Goal: Entertainment & Leisure: Consume media (video, audio)

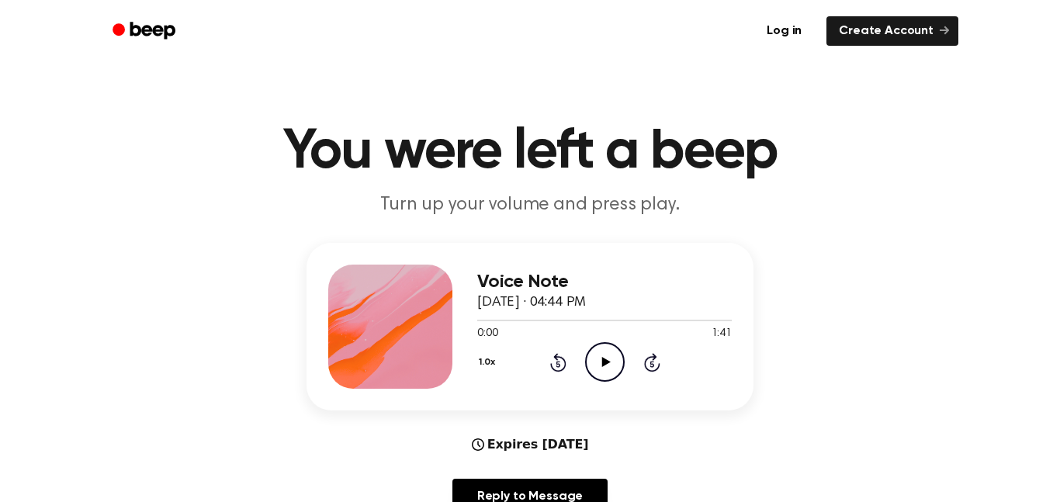
click at [594, 358] on icon "Play Audio" at bounding box center [605, 362] width 40 height 40
click at [595, 367] on icon "Pause Audio" at bounding box center [605, 362] width 40 height 40
click at [598, 372] on icon "Play Audio" at bounding box center [605, 362] width 40 height 40
click at [667, 320] on span at bounding box center [664, 320] width 12 height 12
click at [666, 322] on span at bounding box center [666, 320] width 12 height 12
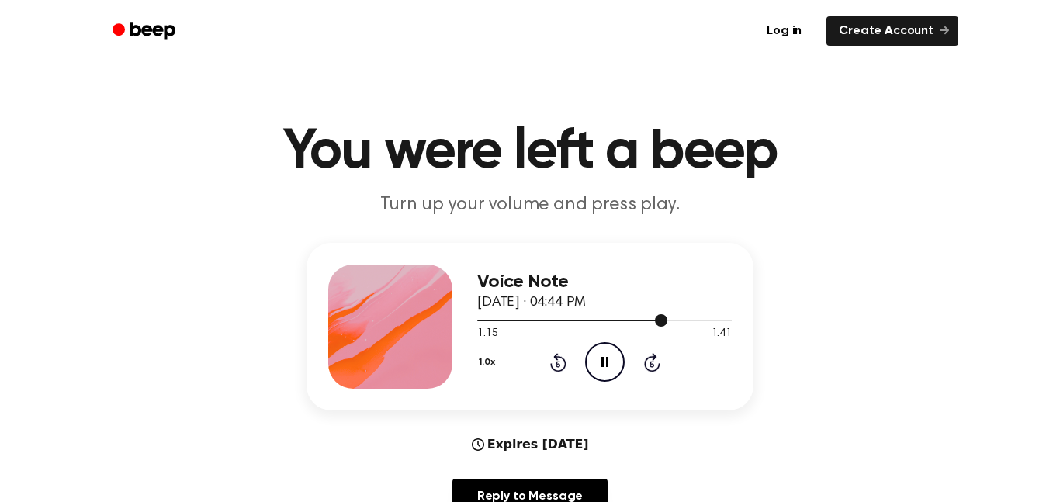
click at [586, 320] on div at bounding box center [572, 321] width 190 height 2
click at [501, 326] on div at bounding box center [604, 319] width 255 height 12
click at [478, 324] on div at bounding box center [604, 319] width 255 height 12
click at [482, 320] on span at bounding box center [488, 320] width 12 height 12
click at [563, 355] on icon "Rewind 5 seconds" at bounding box center [557, 362] width 17 height 20
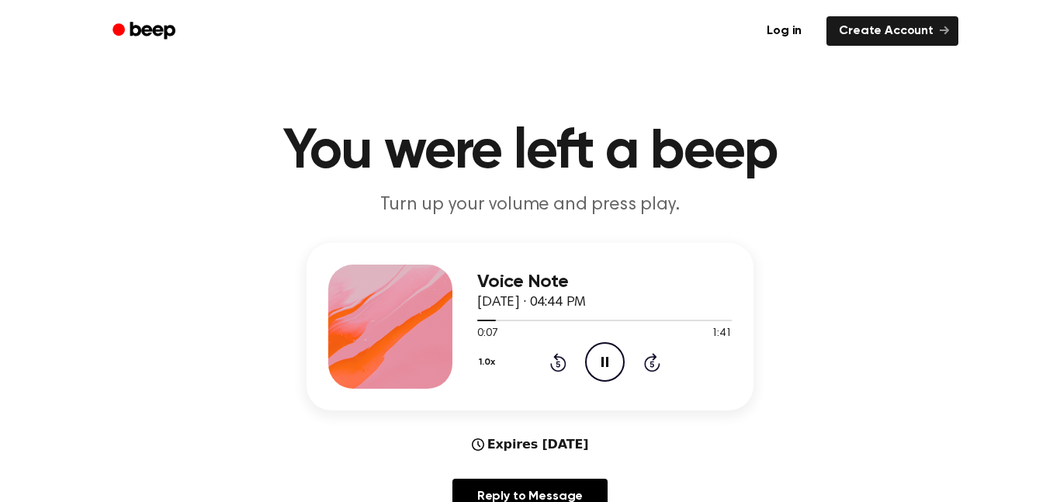
click at [556, 364] on icon at bounding box center [558, 364] width 4 height 6
click at [557, 364] on icon at bounding box center [558, 364] width 4 height 6
click at [609, 359] on icon "Pause Audio" at bounding box center [605, 362] width 40 height 40
click at [560, 369] on icon at bounding box center [558, 362] width 16 height 19
click at [600, 369] on icon "Play Audio" at bounding box center [605, 362] width 40 height 40
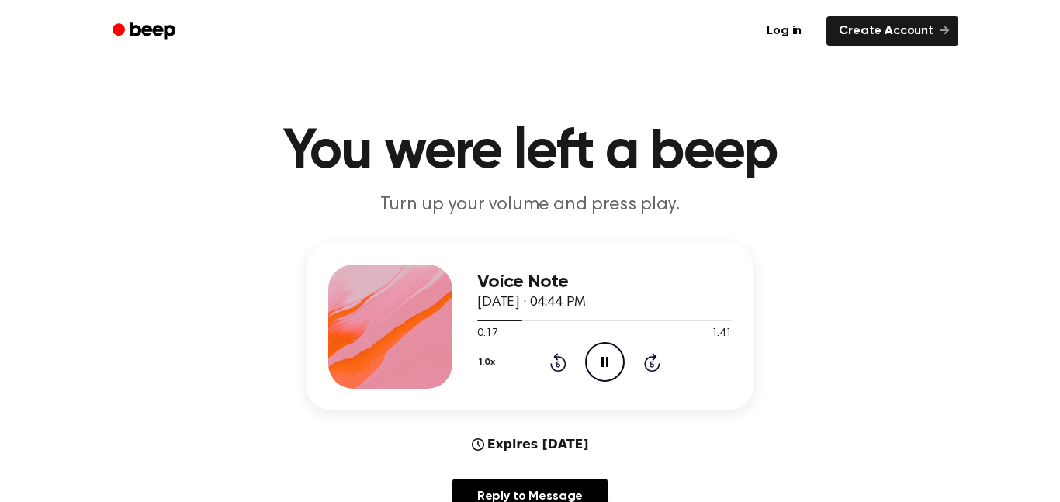
click at [559, 370] on icon at bounding box center [558, 362] width 16 height 19
click at [558, 364] on icon at bounding box center [558, 364] width 4 height 6
click at [554, 370] on icon at bounding box center [558, 362] width 16 height 19
click at [558, 364] on icon at bounding box center [558, 364] width 4 height 6
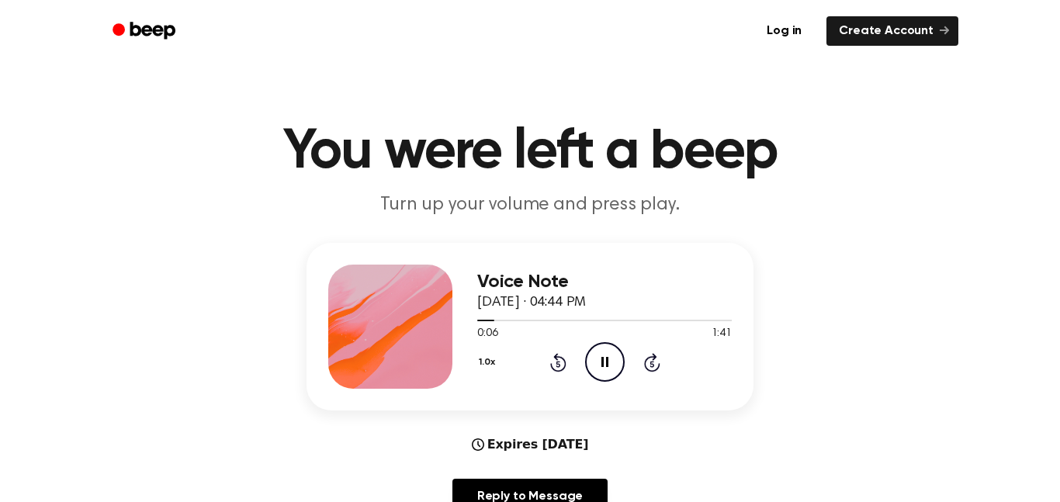
click at [558, 364] on icon at bounding box center [558, 364] width 4 height 6
click at [551, 365] on icon at bounding box center [558, 362] width 16 height 19
click at [558, 364] on icon at bounding box center [558, 364] width 4 height 6
click at [552, 353] on icon "Rewind 5 seconds" at bounding box center [557, 362] width 17 height 20
click at [558, 364] on icon at bounding box center [558, 364] width 4 height 6
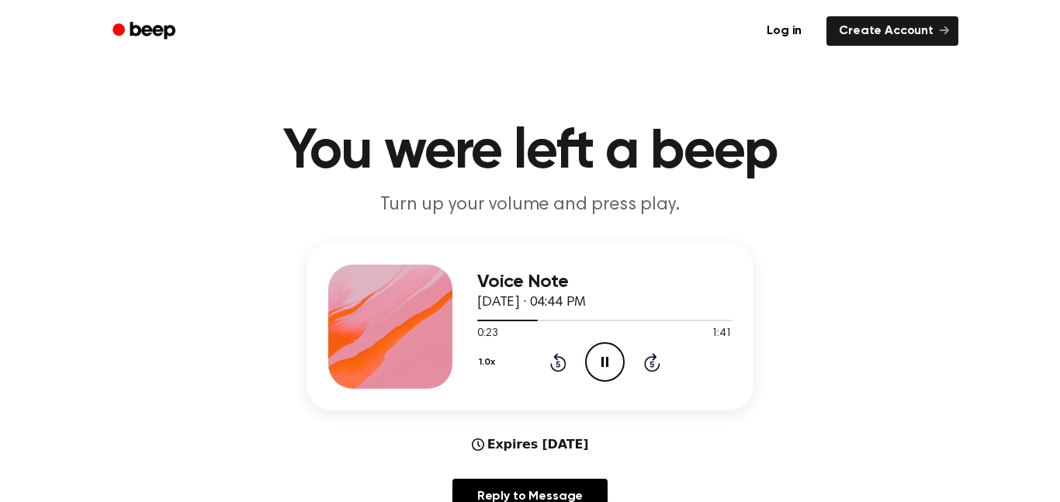
click at [565, 355] on icon "Rewind 5 seconds" at bounding box center [557, 362] width 17 height 20
click at [550, 358] on icon "Rewind 5 seconds" at bounding box center [557, 362] width 17 height 20
click at [550, 360] on icon "Rewind 5 seconds" at bounding box center [557, 362] width 17 height 20
click at [558, 364] on icon at bounding box center [558, 364] width 4 height 6
click at [549, 352] on icon "Rewind 5 seconds" at bounding box center [557, 362] width 17 height 20
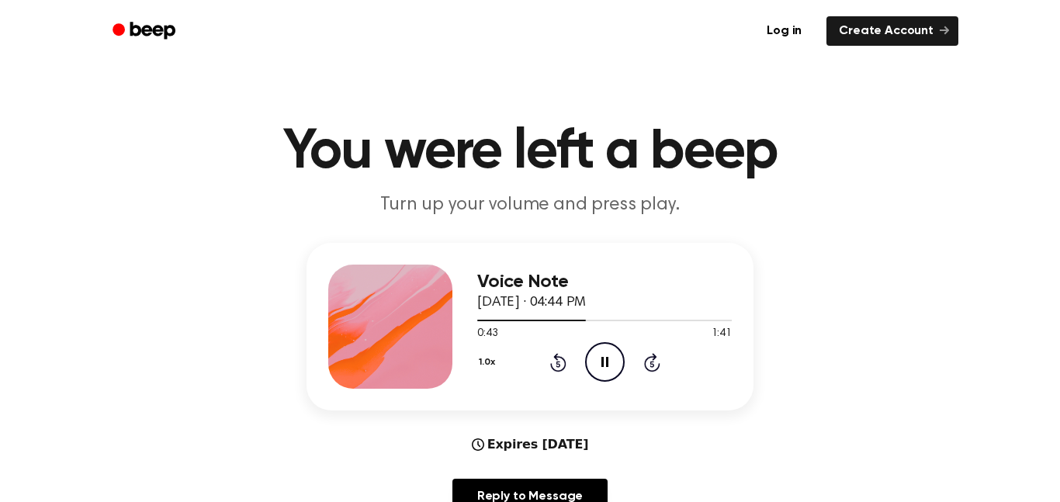
click at [558, 364] on icon at bounding box center [558, 364] width 4 height 6
click at [563, 360] on icon at bounding box center [558, 362] width 16 height 19
click at [558, 364] on icon at bounding box center [558, 364] width 4 height 6
click at [556, 362] on icon at bounding box center [558, 364] width 4 height 6
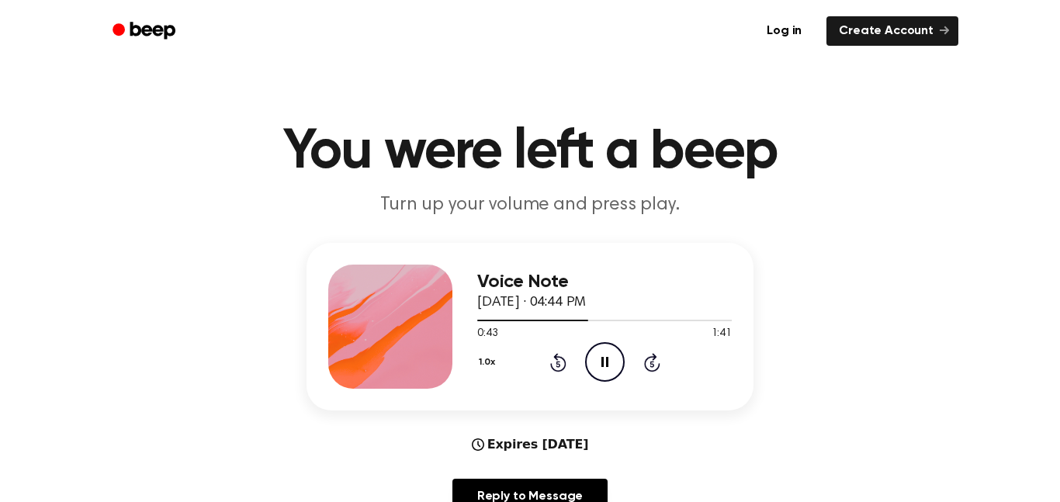
click at [558, 364] on icon at bounding box center [558, 364] width 4 height 6
click at [553, 360] on icon "Rewind 5 seconds" at bounding box center [557, 362] width 17 height 20
click at [550, 363] on icon at bounding box center [558, 362] width 16 height 19
click at [558, 365] on icon "Rewind 5 seconds" at bounding box center [557, 362] width 17 height 20
click at [563, 370] on icon at bounding box center [558, 362] width 16 height 19
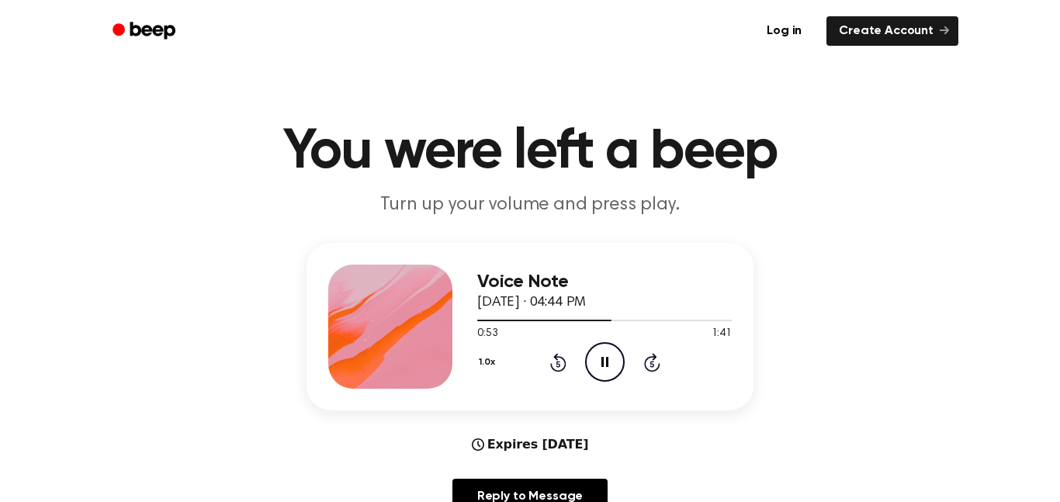
click at [560, 370] on icon at bounding box center [558, 362] width 16 height 19
click at [559, 369] on icon "Rewind 5 seconds" at bounding box center [557, 362] width 17 height 20
click at [558, 365] on icon "Rewind 5 seconds" at bounding box center [557, 362] width 17 height 20
click at [558, 364] on icon at bounding box center [558, 364] width 4 height 6
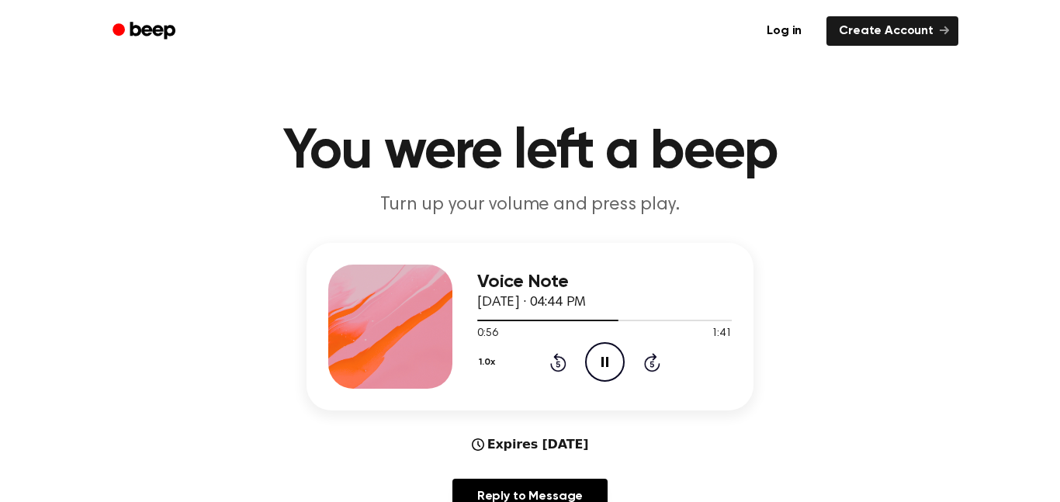
click at [558, 364] on icon at bounding box center [558, 364] width 4 height 6
click at [566, 366] on div "1.0x Rewind 5 seconds Pause Audio Skip 5 seconds" at bounding box center [604, 362] width 255 height 40
click at [558, 364] on icon at bounding box center [558, 364] width 4 height 6
click at [552, 372] on icon "Rewind 5 seconds" at bounding box center [557, 362] width 17 height 20
click at [558, 365] on icon "Rewind 5 seconds" at bounding box center [557, 362] width 17 height 20
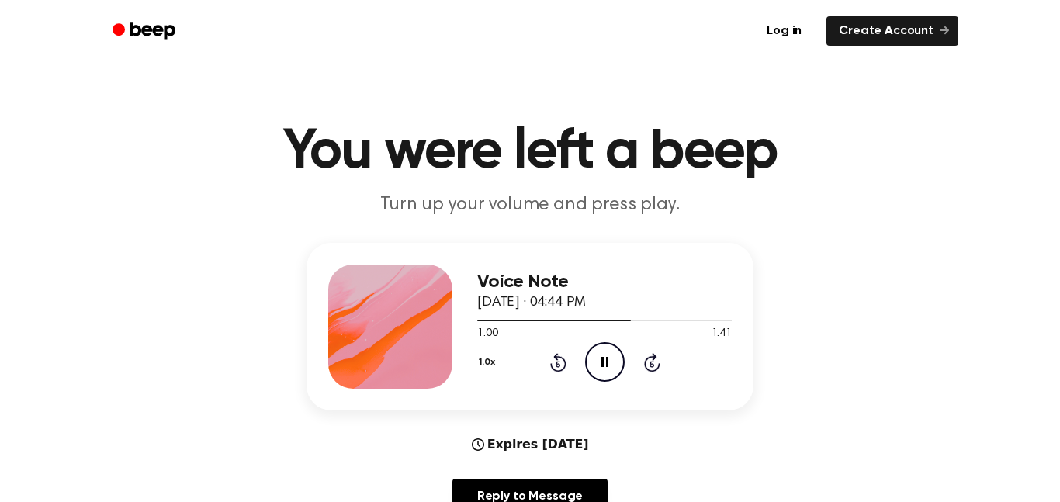
click at [566, 352] on icon "Rewind 5 seconds" at bounding box center [557, 362] width 17 height 20
click at [558, 364] on icon at bounding box center [558, 364] width 4 height 6
click at [558, 365] on icon "Rewind 5 seconds" at bounding box center [557, 362] width 17 height 20
click at [558, 364] on icon at bounding box center [558, 364] width 4 height 6
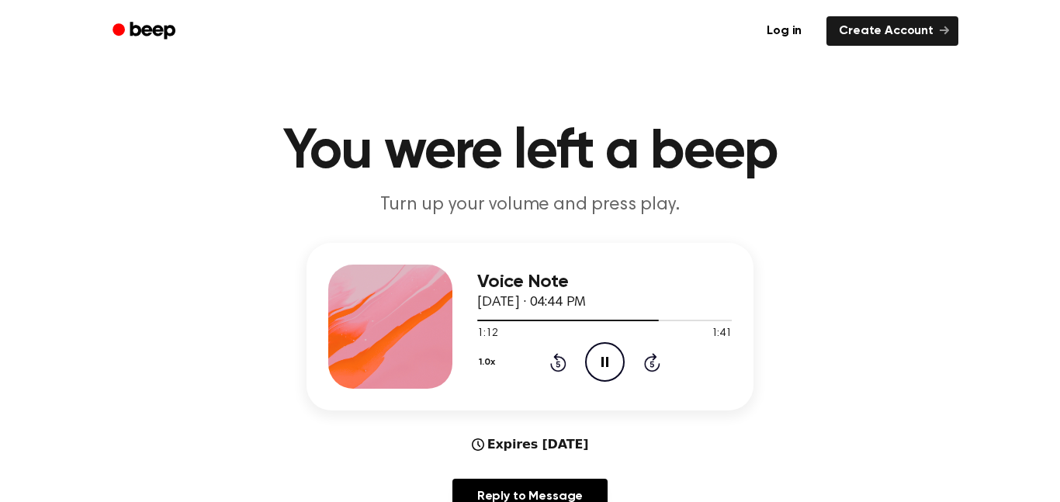
click at [558, 365] on icon "Rewind 5 seconds" at bounding box center [557, 362] width 17 height 20
click at [562, 372] on div "1.0x Rewind 5 seconds Pause Audio Skip 5 seconds" at bounding box center [604, 362] width 255 height 40
click at [559, 373] on div "1.0x Rewind 5 seconds Pause Audio Skip 5 seconds" at bounding box center [604, 362] width 255 height 40
click at [558, 365] on icon "Rewind 5 seconds" at bounding box center [557, 362] width 17 height 20
click at [559, 366] on icon at bounding box center [558, 364] width 4 height 6
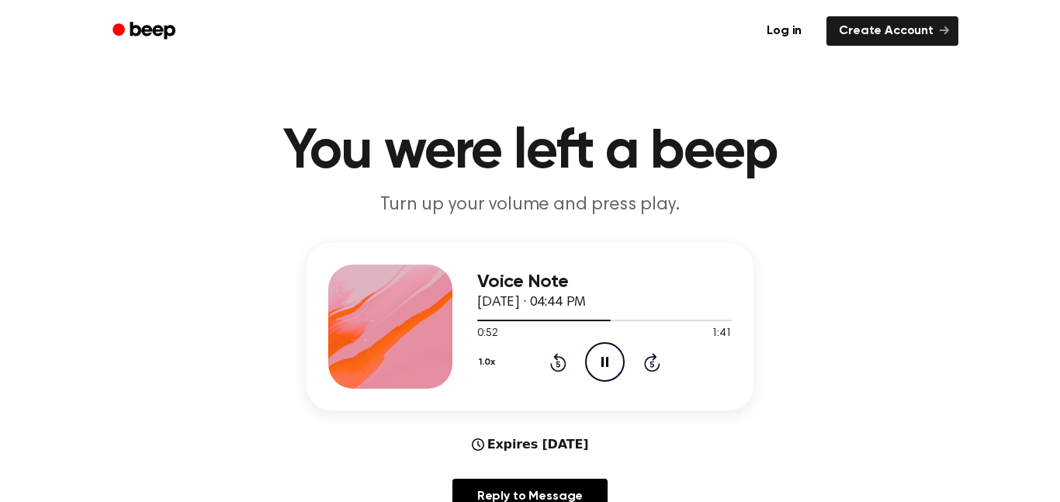
click at [559, 365] on icon "Rewind 5 seconds" at bounding box center [557, 362] width 17 height 20
click at [558, 362] on icon at bounding box center [558, 364] width 4 height 6
click at [566, 368] on div "1.0x Rewind 5 seconds Pause Audio Skip 5 seconds" at bounding box center [604, 362] width 255 height 40
click at [556, 362] on icon "Rewind 5 seconds" at bounding box center [557, 362] width 17 height 20
click at [550, 371] on icon "Rewind 5 seconds" at bounding box center [557, 362] width 17 height 20
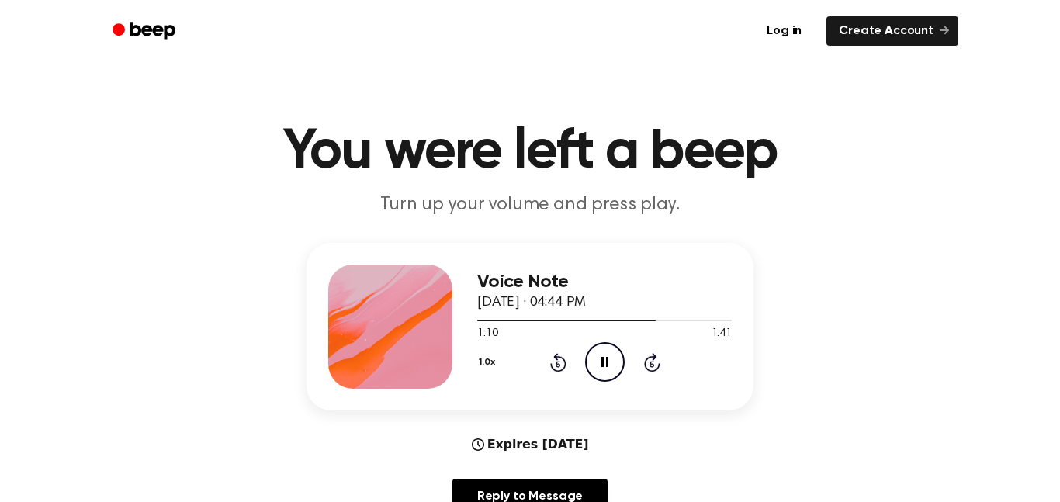
click at [559, 373] on div "1.0x Rewind 5 seconds Pause Audio Skip 5 seconds" at bounding box center [604, 362] width 255 height 40
click at [558, 364] on icon at bounding box center [558, 364] width 4 height 6
click at [558, 365] on icon "Rewind 5 seconds" at bounding box center [557, 362] width 17 height 20
click at [559, 371] on icon at bounding box center [558, 362] width 16 height 19
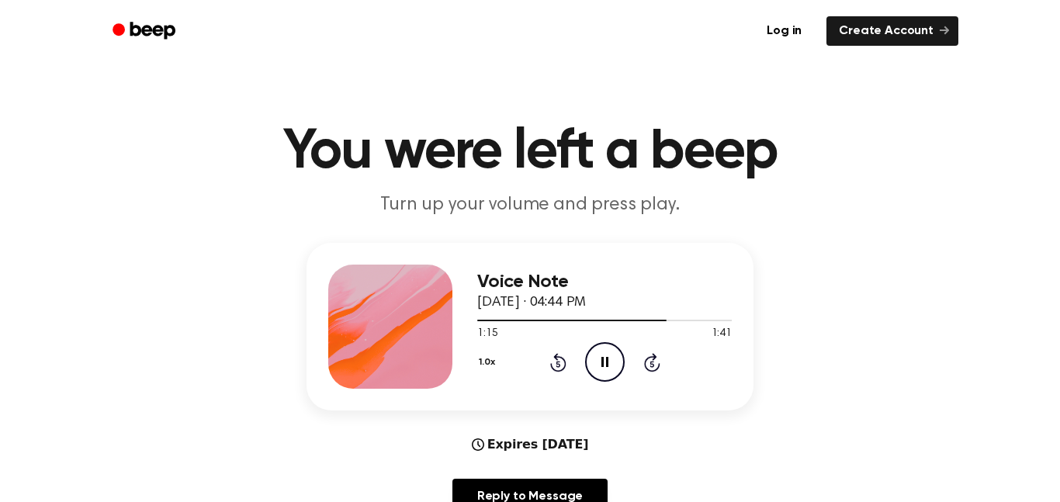
click at [558, 364] on icon at bounding box center [558, 364] width 4 height 6
click at [557, 364] on icon at bounding box center [558, 364] width 4 height 6
click at [549, 366] on icon "Rewind 5 seconds" at bounding box center [557, 362] width 17 height 20
